Goal: Task Accomplishment & Management: Manage account settings

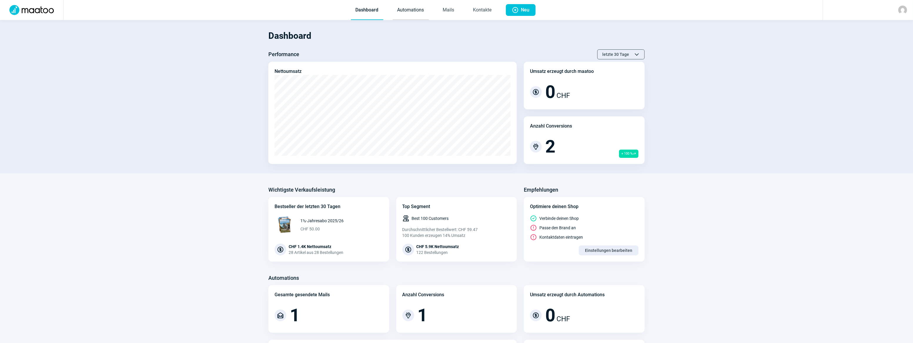
click at [410, 10] on link "Automations" at bounding box center [411, 10] width 36 height 19
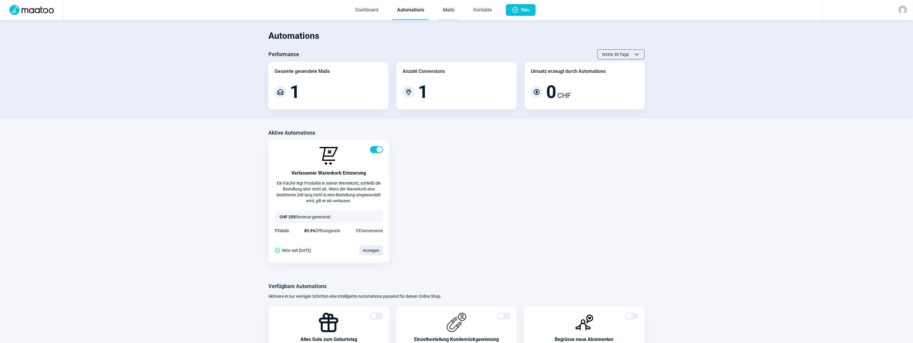
click at [444, 8] on link "Mails" at bounding box center [448, 10] width 21 height 19
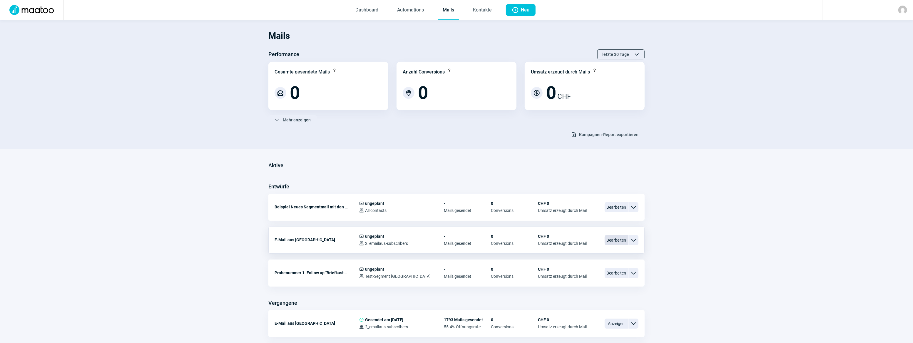
click at [620, 240] on span "Bearbeiten" at bounding box center [617, 240] width 24 height 10
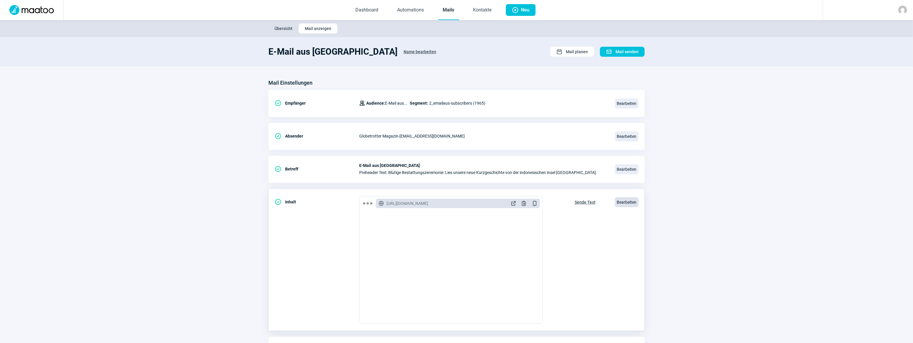
click at [624, 201] on span "Bearbeiten" at bounding box center [627, 202] width 24 height 10
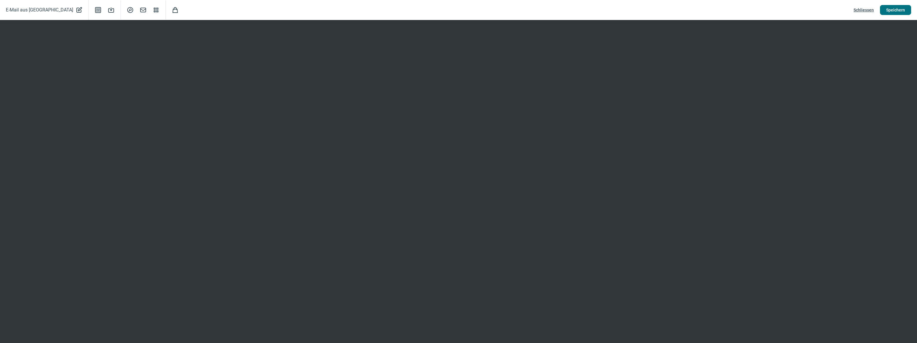
click at [895, 7] on span "Speichern" at bounding box center [895, 9] width 19 height 9
